Goal: Communication & Community: Answer question/provide support

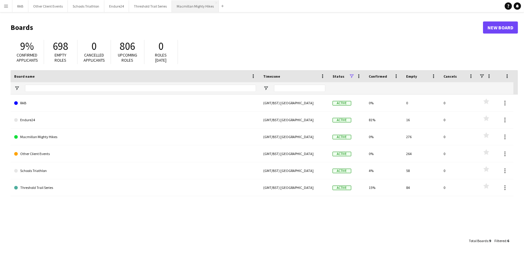
click at [201, 5] on button "Macmillan Mighty Hikes Close" at bounding box center [195, 6] width 47 height 12
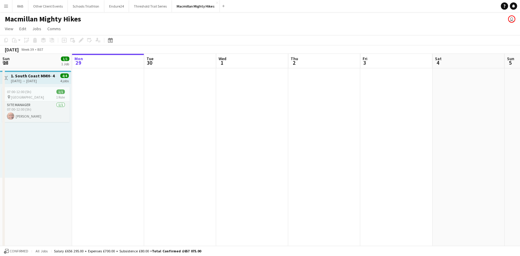
scroll to position [0, 153]
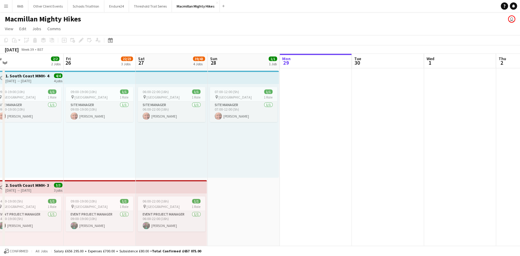
drag, startPoint x: 31, startPoint y: 65, endPoint x: 431, endPoint y: 41, distance: 400.8
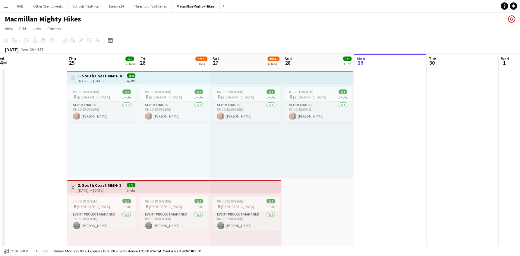
drag, startPoint x: 234, startPoint y: 63, endPoint x: 386, endPoint y: 51, distance: 152.2
click at [105, 79] on div "[DATE] → [DATE]" at bounding box center [100, 80] width 45 height 5
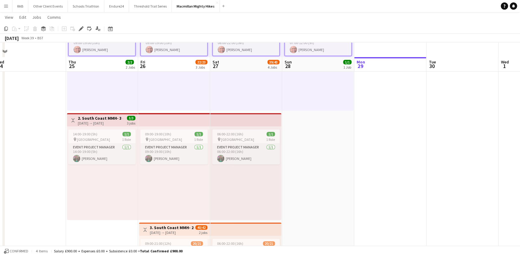
scroll to position [82, 0]
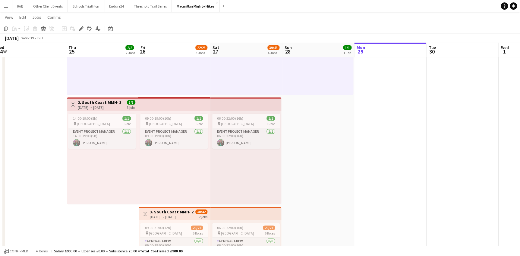
click at [112, 105] on div "[DATE] → [DATE]" at bounding box center [100, 107] width 45 height 5
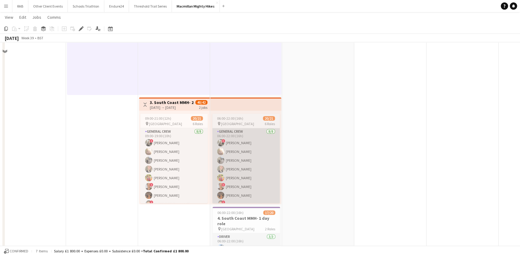
scroll to position [192, 0]
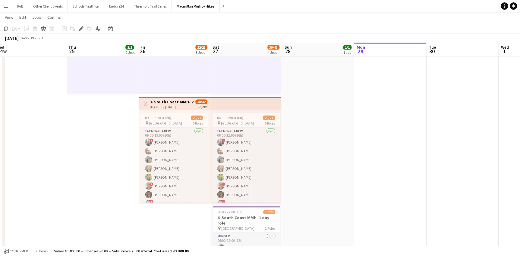
click at [170, 105] on div "[DATE] → [DATE]" at bounding box center [172, 106] width 45 height 5
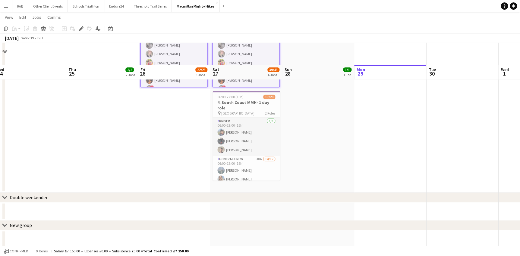
scroll to position [329, 0]
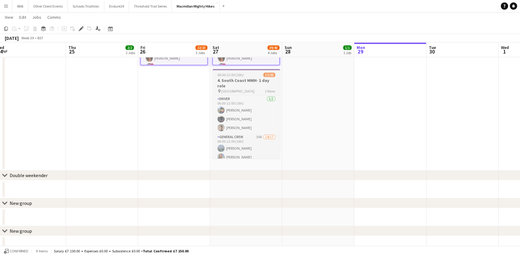
click at [238, 78] on h3 "4. South Coast MMH- 1 day role" at bounding box center [247, 83] width 68 height 11
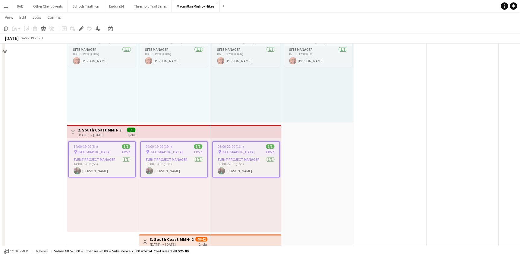
scroll to position [0, 0]
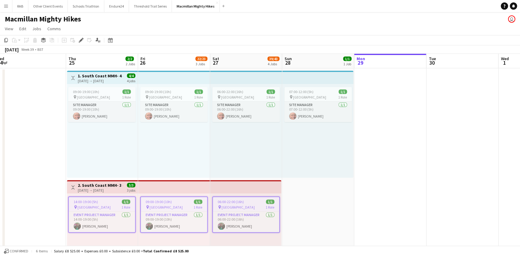
click at [98, 79] on div "[DATE] → [DATE]" at bounding box center [100, 80] width 45 height 5
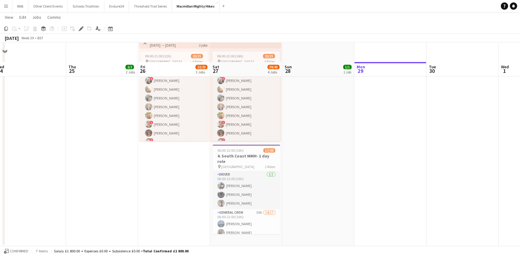
scroll to position [164, 0]
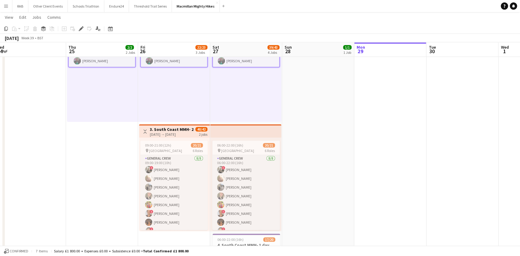
click at [183, 132] on div "[DATE] → [DATE]" at bounding box center [172, 134] width 45 height 5
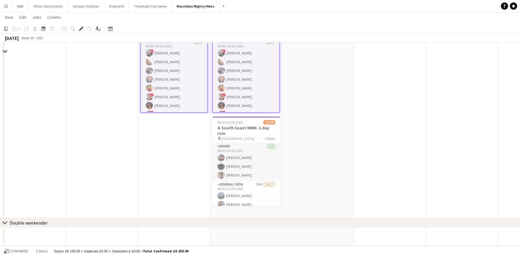
scroll to position [302, 0]
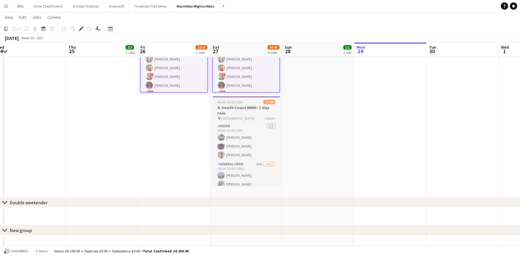
click at [239, 103] on span "06:00-22:00 (16h)" at bounding box center [231, 102] width 26 height 5
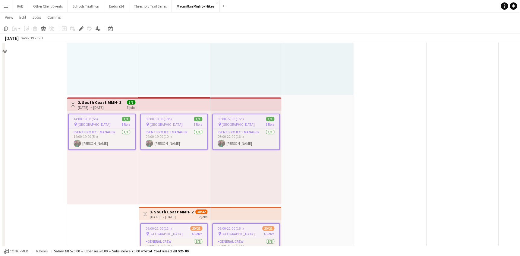
scroll to position [0, 0]
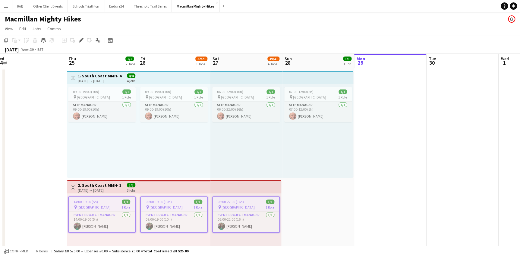
click at [90, 78] on div "[DATE] → [DATE]" at bounding box center [100, 80] width 45 height 5
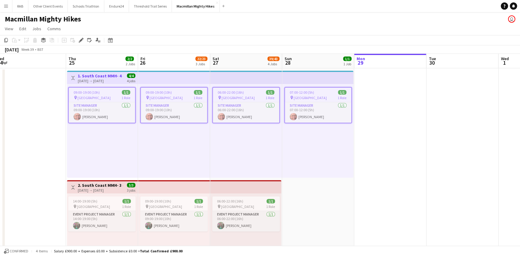
click at [89, 181] on app-top-bar "Toggle View 2. South Coast MMH- 3 day role [DATE] → [DATE] 3/3 3 jobs" at bounding box center [102, 186] width 71 height 13
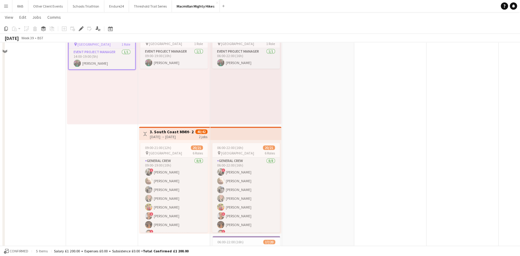
scroll to position [192, 0]
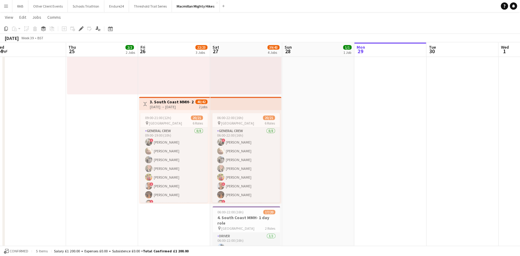
click at [149, 100] on div "Toggle View 3. South Coast MMH- 2 day role [DATE] → [DATE] 40/42 2 jobs" at bounding box center [175, 104] width 66 height 10
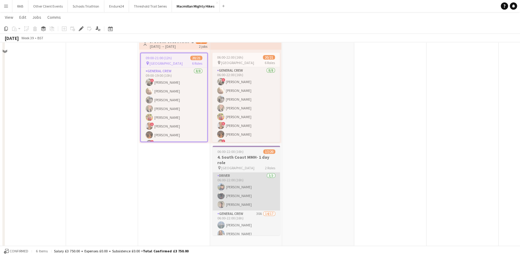
scroll to position [302, 0]
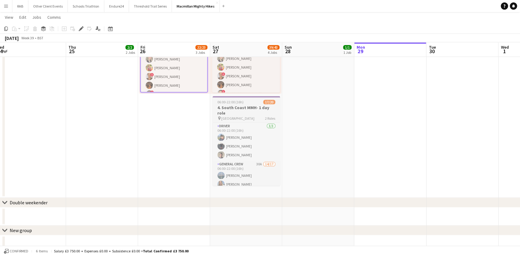
click at [243, 102] on div "06:00-22:00 (16h) 17/20" at bounding box center [247, 102] width 68 height 5
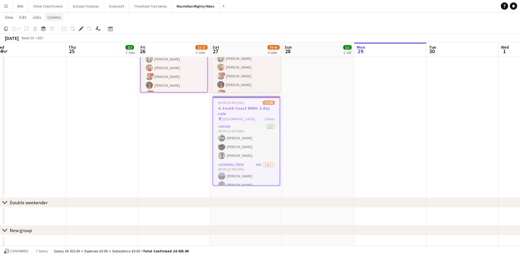
click at [51, 18] on span "Comms" at bounding box center [54, 16] width 14 height 5
click at [65, 30] on span "Notify confirmed crew" at bounding box center [69, 29] width 40 height 5
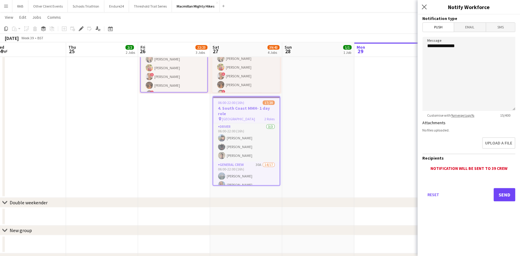
click at [465, 26] on span "Email" at bounding box center [470, 27] width 32 height 9
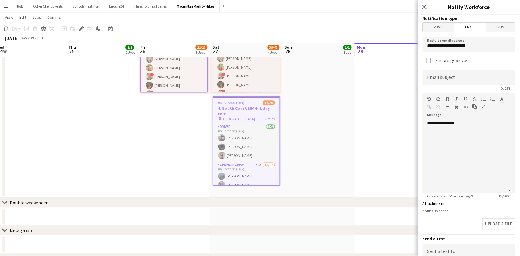
click at [475, 27] on span "Email" at bounding box center [470, 27] width 32 height 9
drag, startPoint x: 483, startPoint y: 47, endPoint x: 410, endPoint y: 44, distance: 73.1
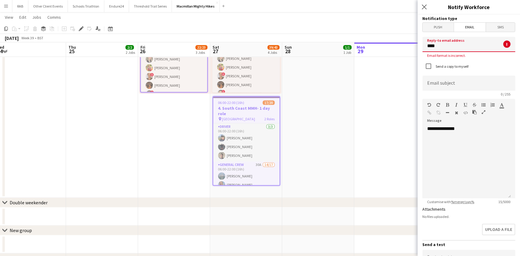
type input "**********"
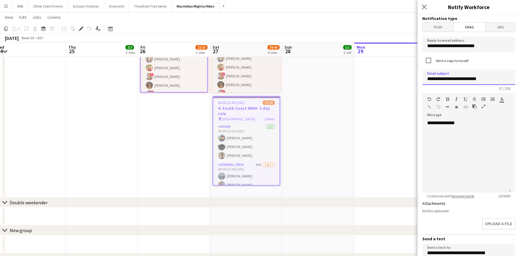
drag, startPoint x: 490, startPoint y: 78, endPoint x: 405, endPoint y: 79, distance: 84.5
type input "**********"
click at [463, 124] on div "**********" at bounding box center [467, 156] width 89 height 72
drag, startPoint x: 466, startPoint y: 125, endPoint x: 431, endPoint y: 122, distance: 35.1
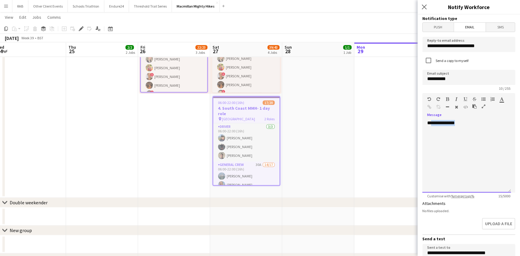
click at [431, 122] on div "**********" at bounding box center [467, 156] width 89 height 72
click at [431, 121] on span at bounding box center [428, 120] width 10 height 8
click at [431, 123] on span at bounding box center [428, 120] width 10 height 8
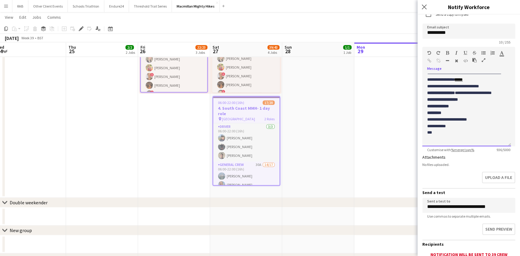
scroll to position [94, 0]
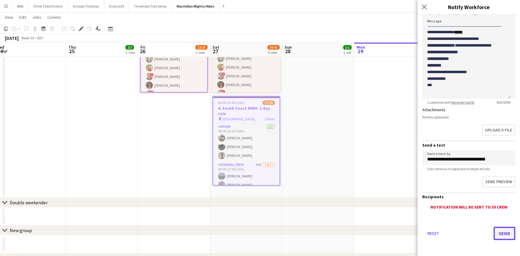
click at [501, 231] on button "Send" at bounding box center [505, 232] width 22 height 13
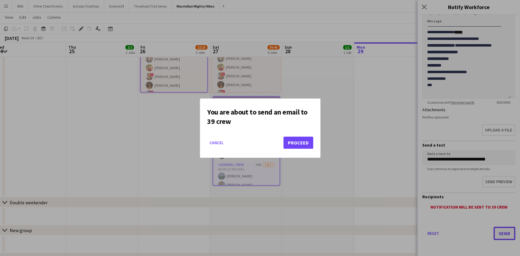
scroll to position [0, 0]
click at [299, 142] on button "Proceed" at bounding box center [299, 142] width 30 height 12
